Goal: Task Accomplishment & Management: Use online tool/utility

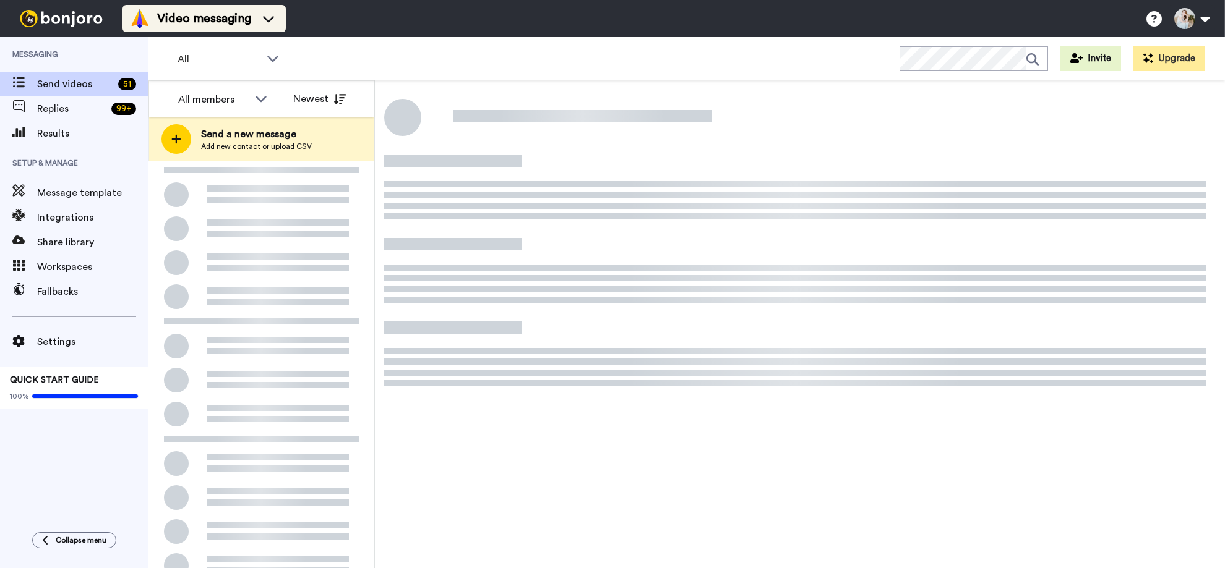
click at [251, 32] on li "Video messaging" at bounding box center [203, 18] width 163 height 27
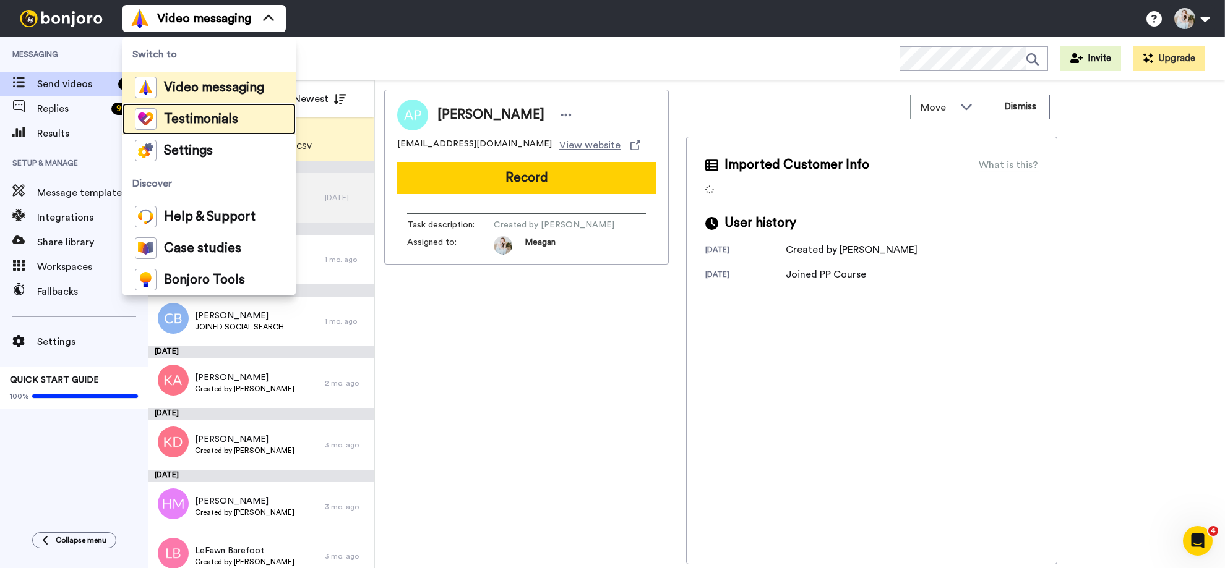
click at [236, 113] on span "Testimonials" at bounding box center [201, 119] width 74 height 12
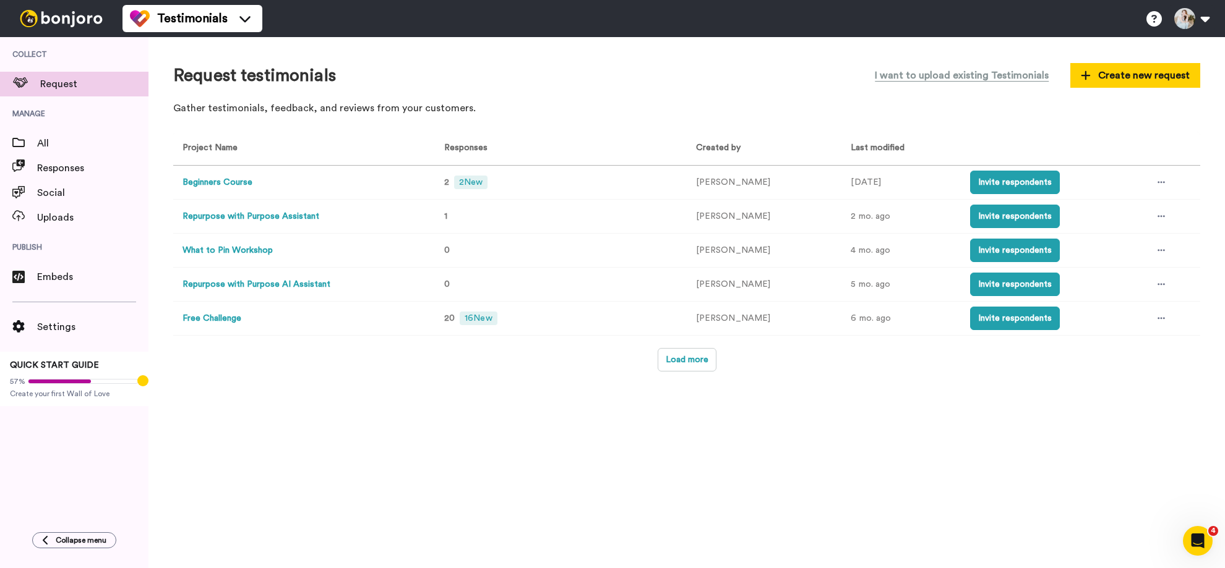
click at [244, 185] on button "Beginners Course" at bounding box center [217, 182] width 70 height 13
